Goal: Task Accomplishment & Management: Manage account settings

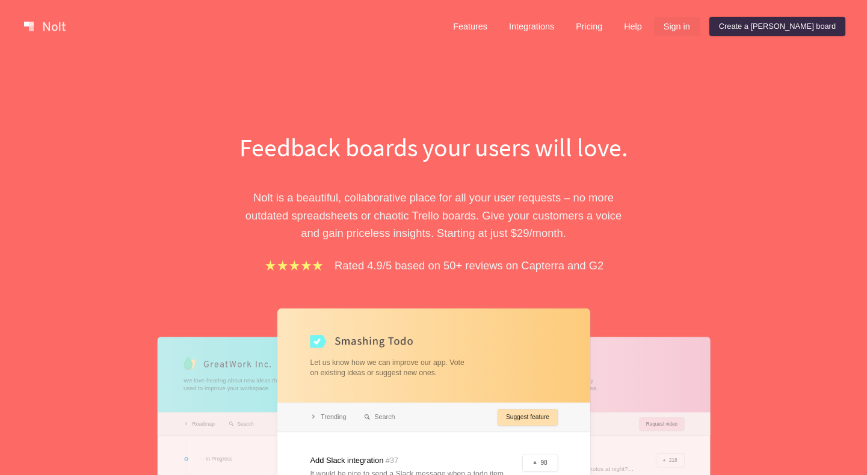
click at [700, 31] on link "Sign in" at bounding box center [677, 26] width 46 height 19
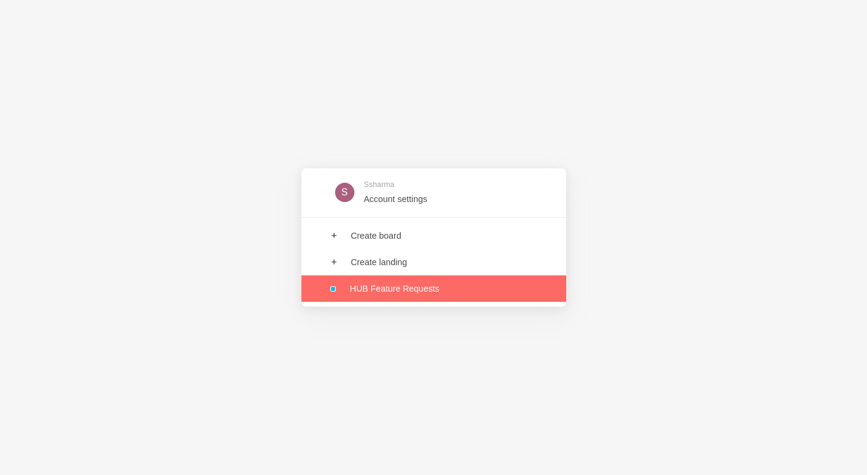
click at [440, 286] on link at bounding box center [434, 289] width 265 height 26
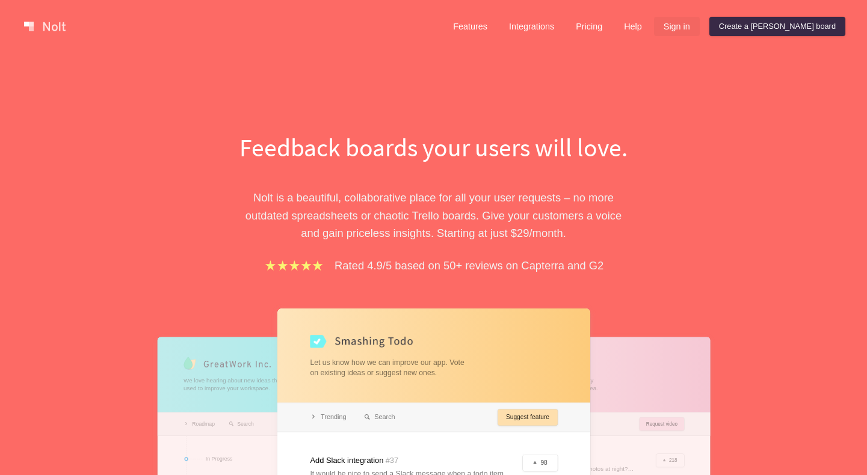
click at [700, 31] on link "Sign in" at bounding box center [677, 26] width 46 height 19
click at [652, 22] on link "Help" at bounding box center [632, 26] width 37 height 19
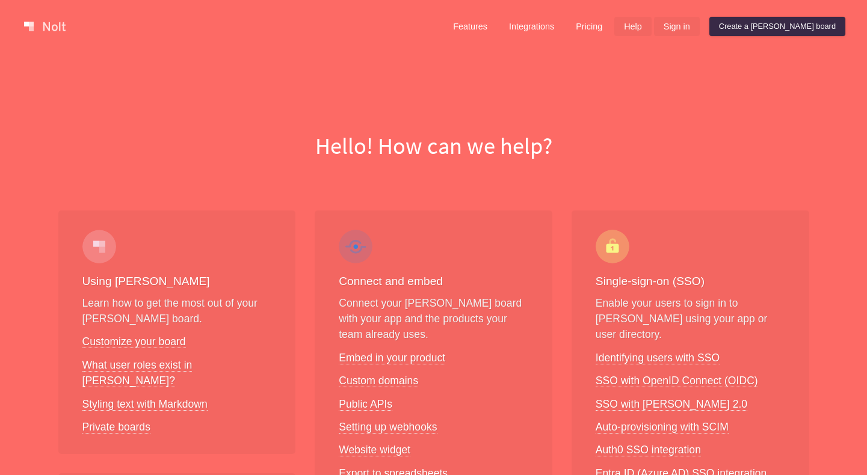
click at [700, 32] on link "Sign in" at bounding box center [677, 26] width 46 height 19
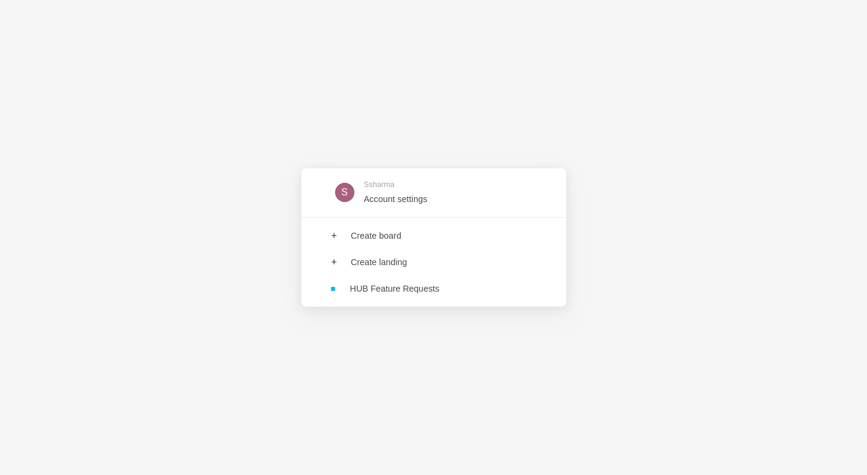
click at [432, 308] on div "S Ssharma Account settings Create board Create landing HUB Feature Requests" at bounding box center [433, 237] width 867 height 475
click at [432, 302] on div "Create board Create landing HUB Feature Requests" at bounding box center [434, 262] width 265 height 90
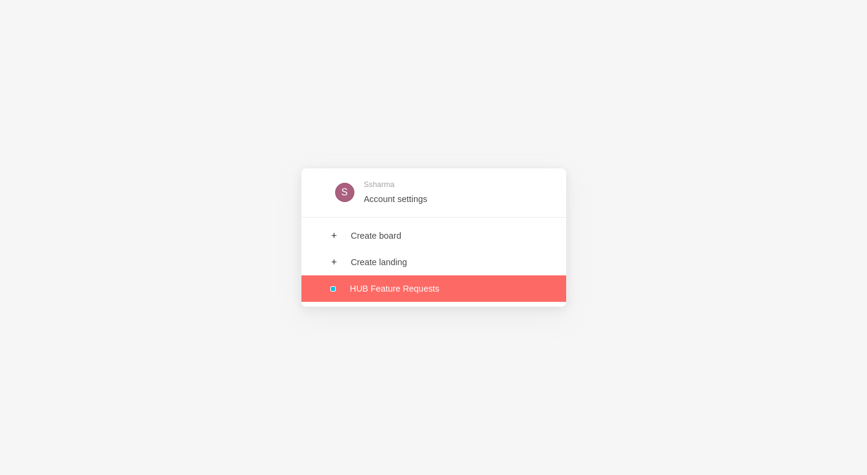
click at [432, 295] on link at bounding box center [434, 289] width 265 height 26
